Goal: Task Accomplishment & Management: Use online tool/utility

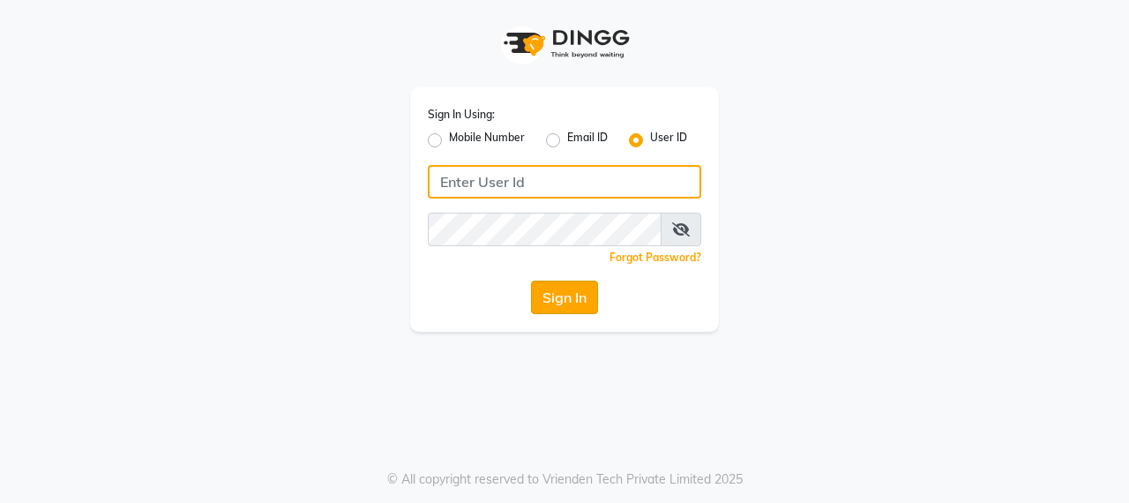
type input "burgundy"
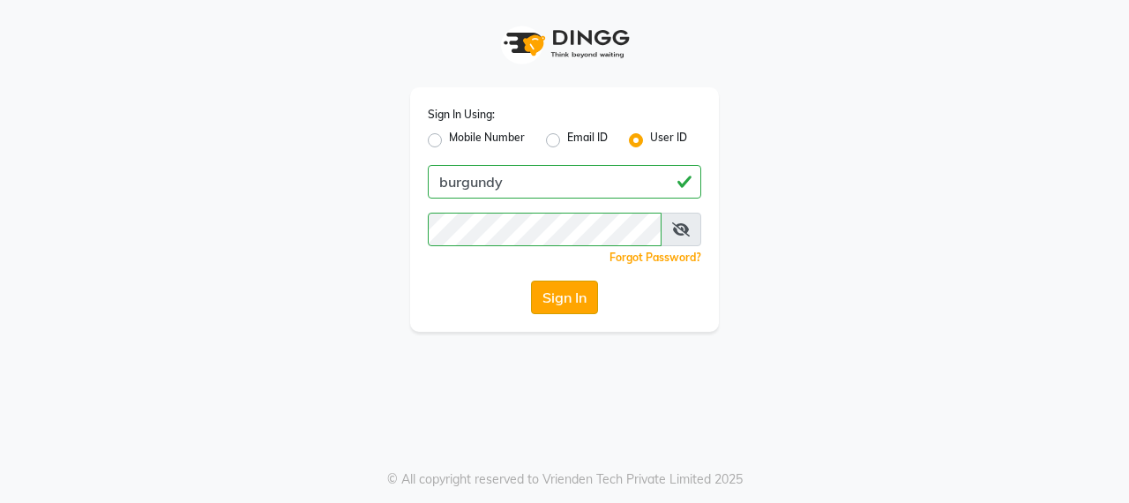
click at [553, 304] on button "Sign In" at bounding box center [564, 298] width 67 height 34
click at [553, 304] on div "Sign In" at bounding box center [564, 298] width 273 height 34
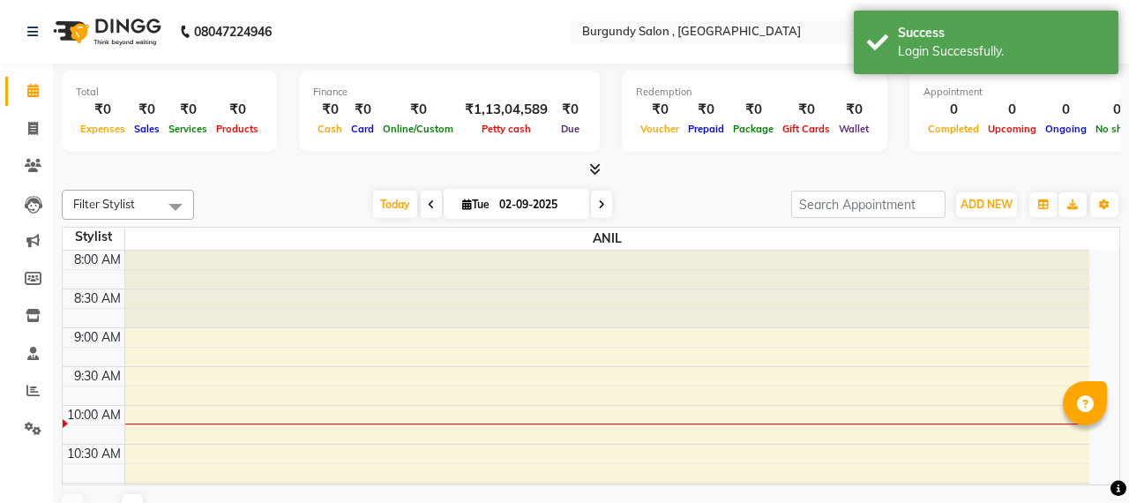
select select "en"
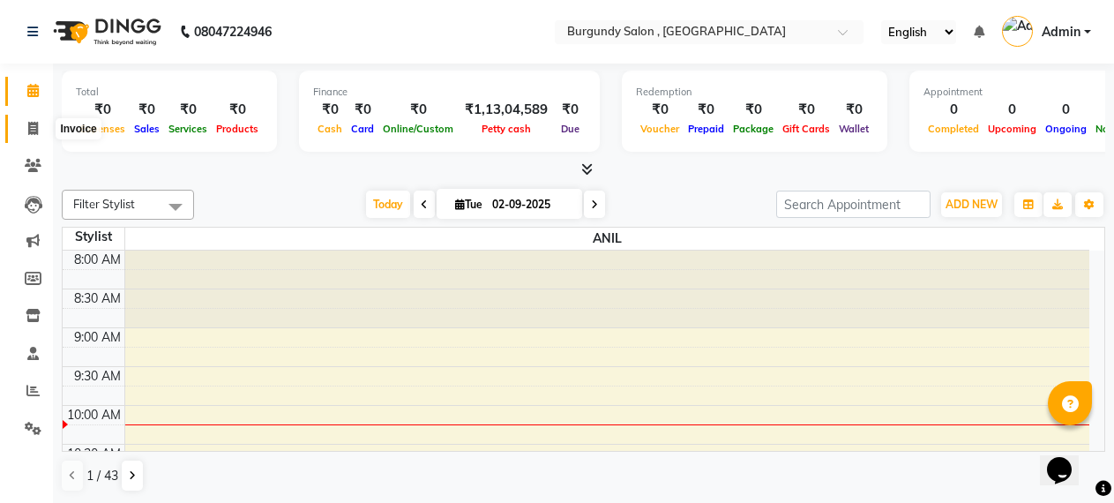
click at [28, 127] on icon at bounding box center [33, 128] width 10 height 13
select select "service"
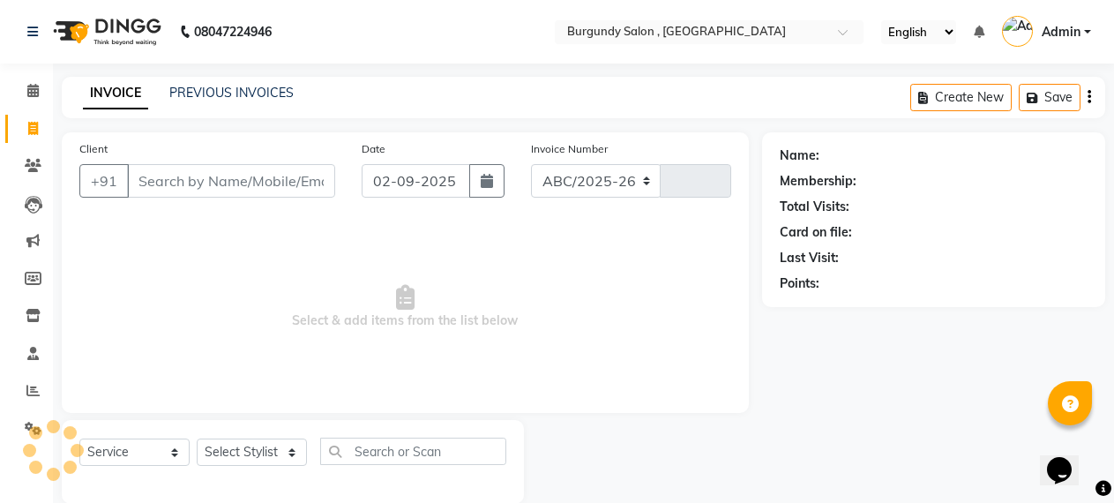
select select "5345"
type input "1664"
click at [235, 92] on link "PREVIOUS INVOICES" at bounding box center [231, 93] width 124 height 16
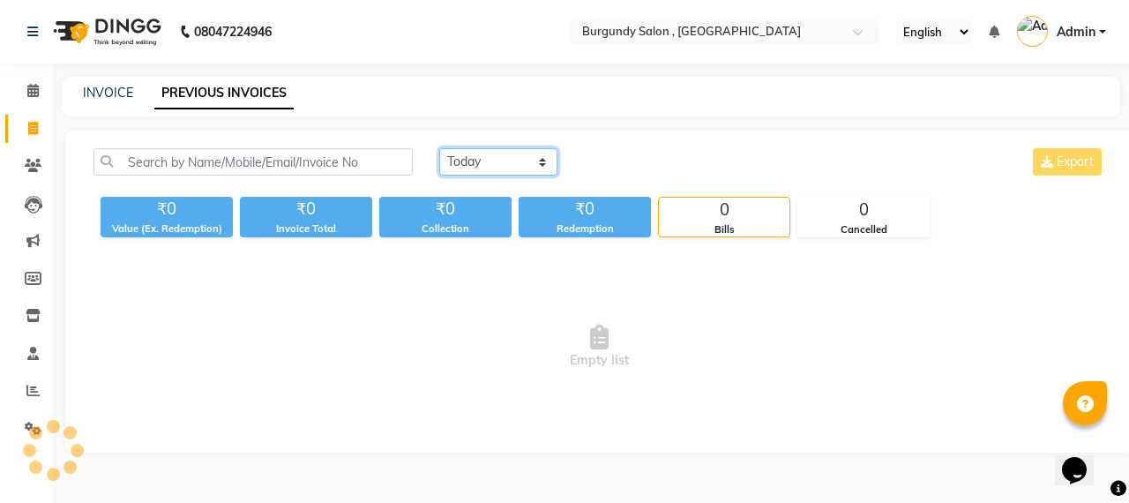
click at [498, 164] on select "Today Yesterday Custom Range" at bounding box center [498, 161] width 118 height 27
select select "yesterday"
click at [439, 148] on select "Today Yesterday Custom Range" at bounding box center [498, 161] width 118 height 27
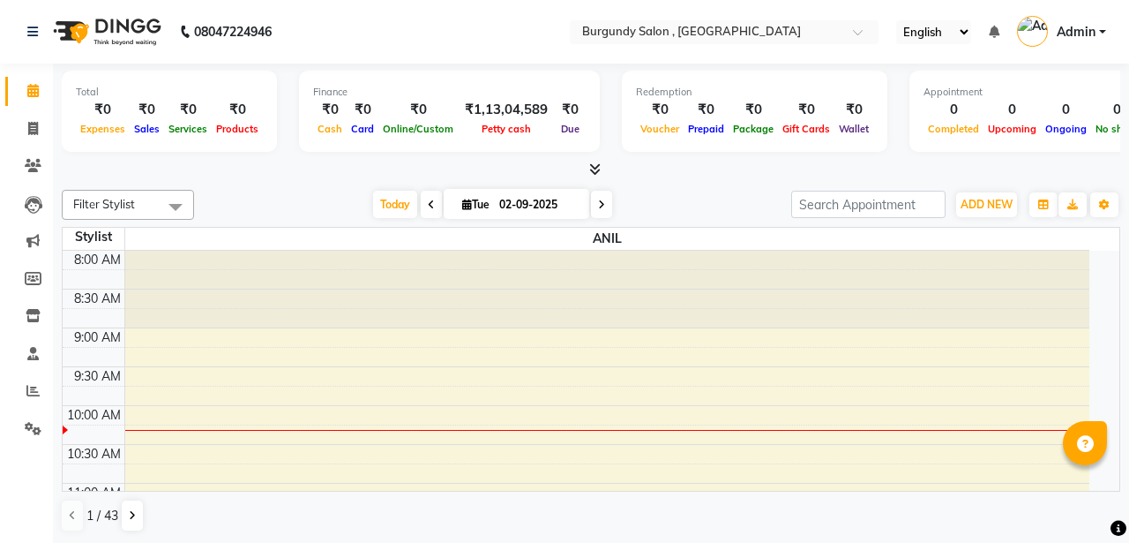
select select "en"
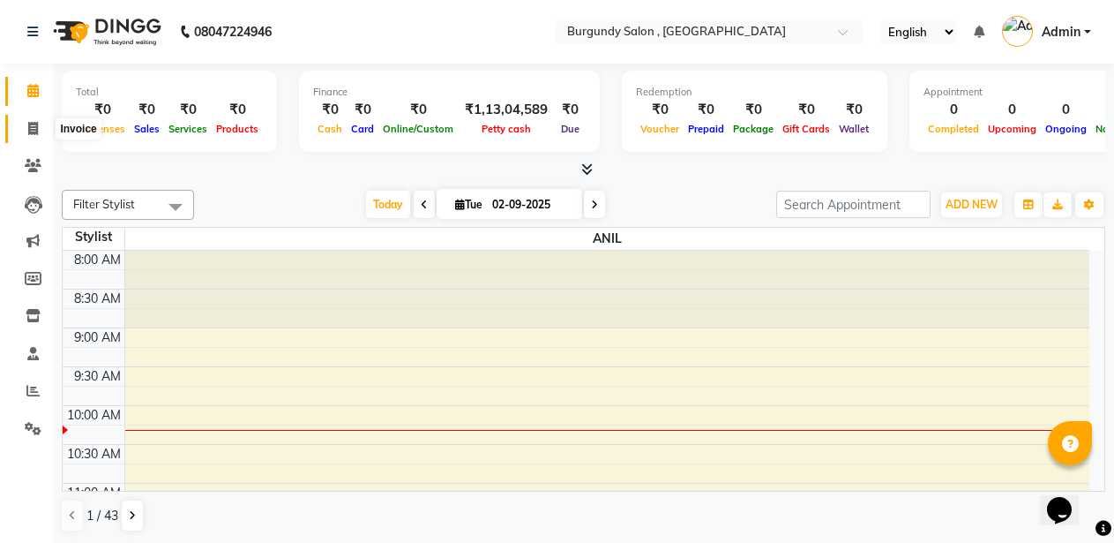
click at [33, 125] on icon at bounding box center [33, 128] width 10 height 13
select select "service"
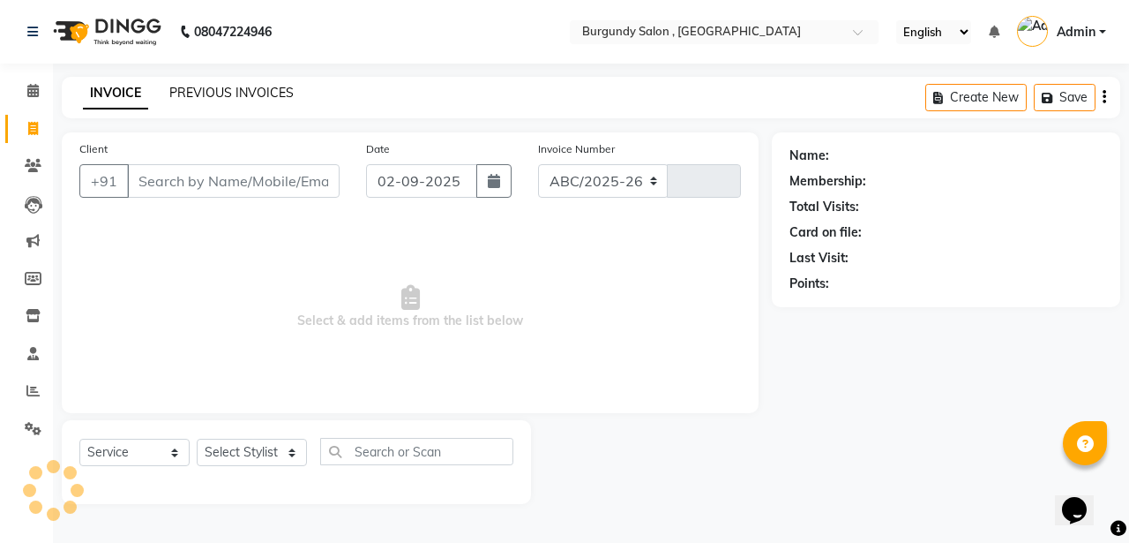
select select "5345"
type input "1664"
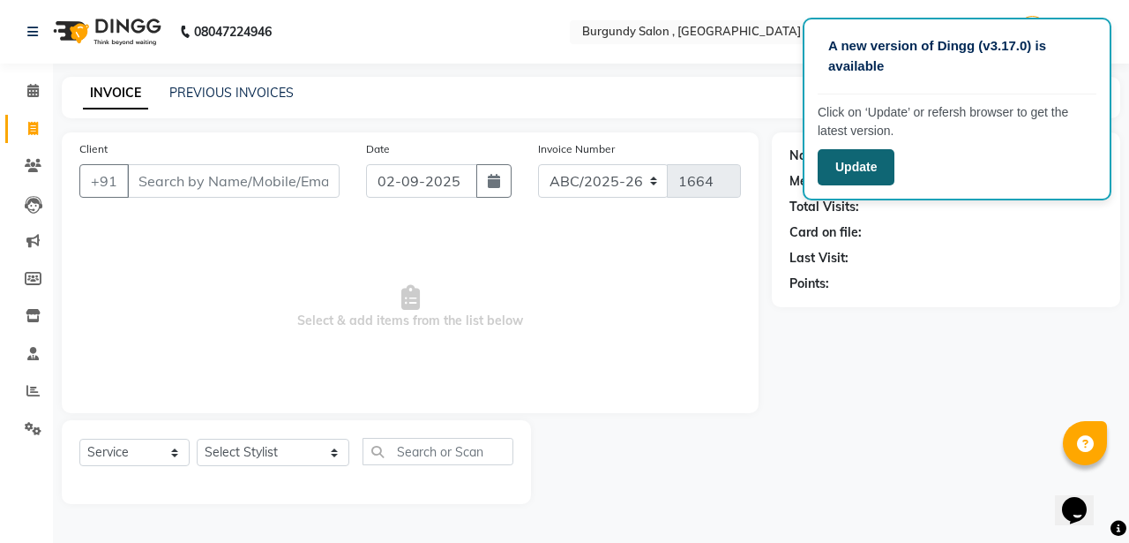
click at [866, 169] on button "Update" at bounding box center [856, 167] width 77 height 36
